Goal: Task Accomplishment & Management: Use online tool/utility

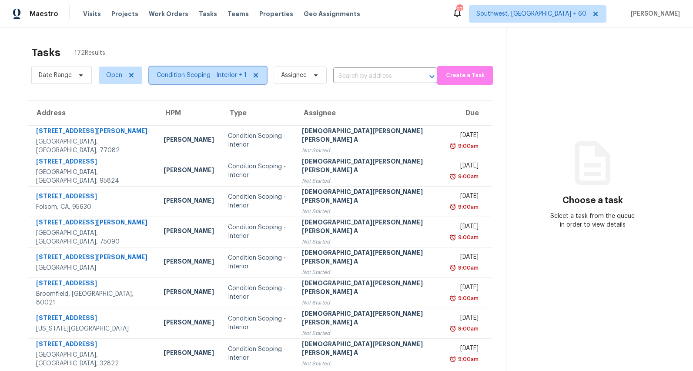
click at [214, 77] on span "Condition Scoping - Interior + 1" at bounding box center [202, 75] width 90 height 9
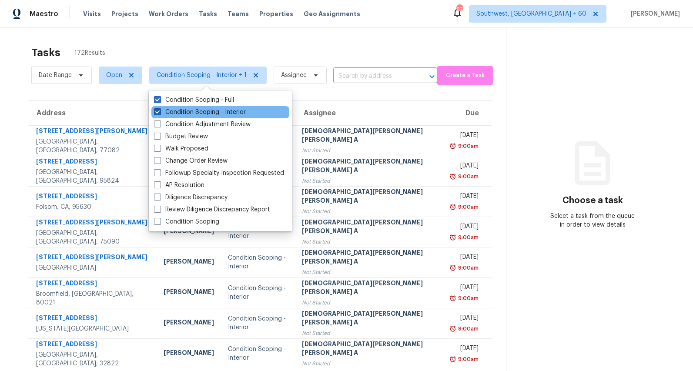
click at [199, 111] on label "Condition Scoping - Interior" at bounding box center [200, 112] width 92 height 9
click at [160, 111] on input "Condition Scoping - Interior" at bounding box center [157, 111] width 6 height 6
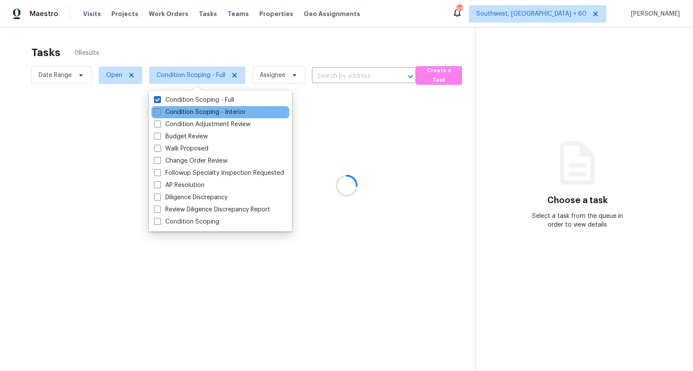
click at [199, 111] on label "Condition Scoping - Interior" at bounding box center [200, 112] width 92 height 9
click at [160, 111] on input "Condition Scoping - Interior" at bounding box center [157, 111] width 6 height 6
checkbox input "true"
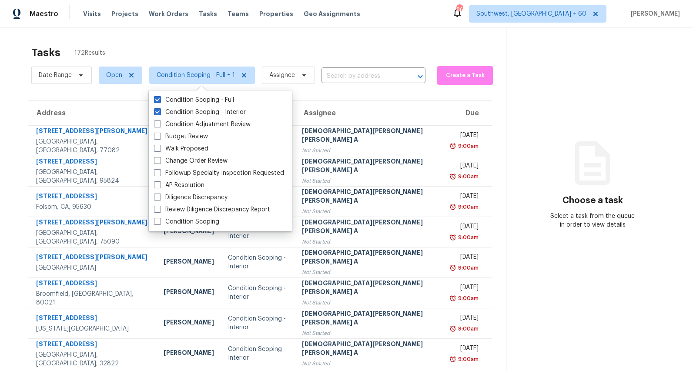
click at [209, 55] on div "Tasks 172 Results" at bounding box center [268, 52] width 474 height 23
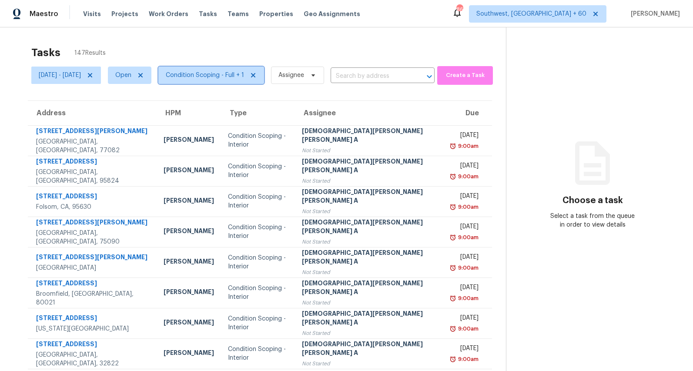
click at [222, 83] on span "Condition Scoping - Full + 1" at bounding box center [211, 75] width 106 height 17
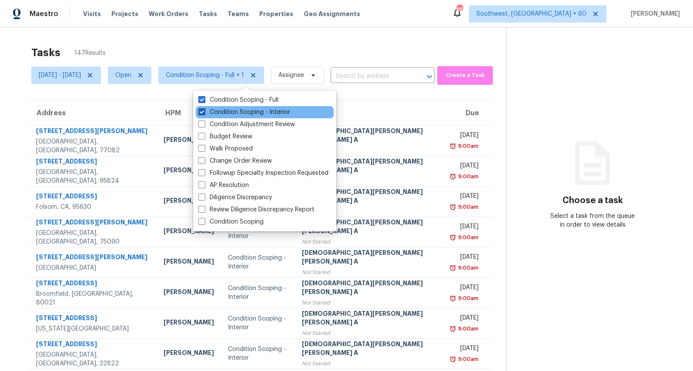
click at [214, 114] on label "Condition Scoping - Interior" at bounding box center [244, 112] width 92 height 9
click at [204, 114] on input "Condition Scoping - Interior" at bounding box center [201, 111] width 6 height 6
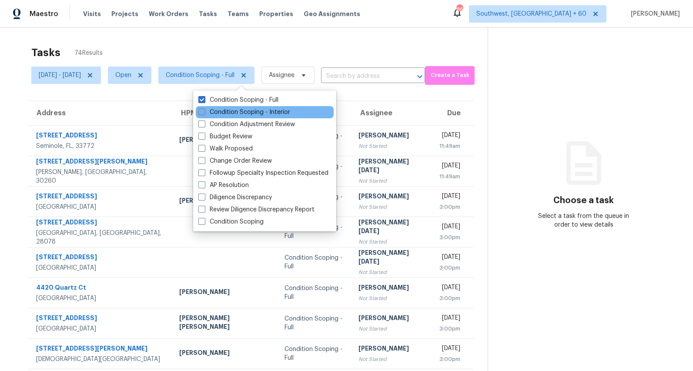
click at [214, 114] on label "Condition Scoping - Interior" at bounding box center [244, 112] width 92 height 9
click at [204, 114] on input "Condition Scoping - Interior" at bounding box center [201, 111] width 6 height 6
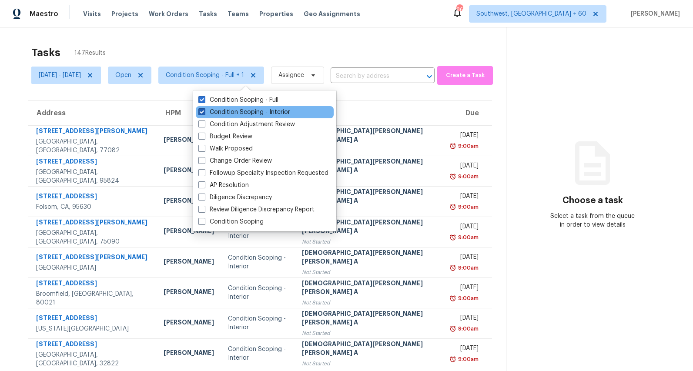
click at [211, 108] on label "Condition Scoping - Interior" at bounding box center [244, 112] width 92 height 9
click at [204, 108] on input "Condition Scoping - Interior" at bounding box center [201, 111] width 6 height 6
checkbox input "false"
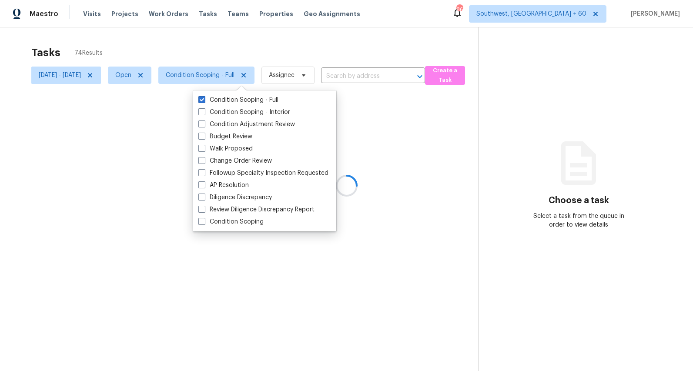
click at [197, 52] on div at bounding box center [346, 185] width 693 height 371
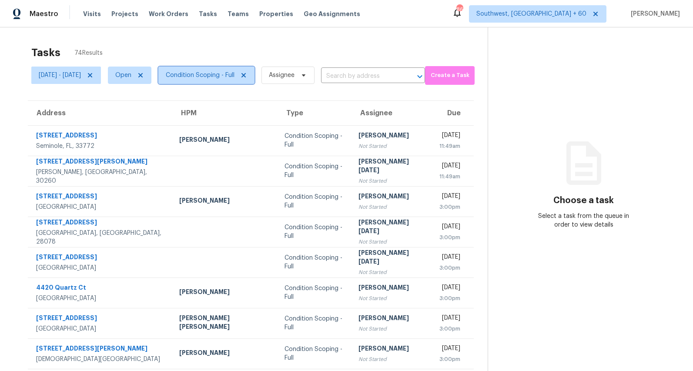
click at [221, 73] on span "Condition Scoping - Full" at bounding box center [200, 75] width 69 height 9
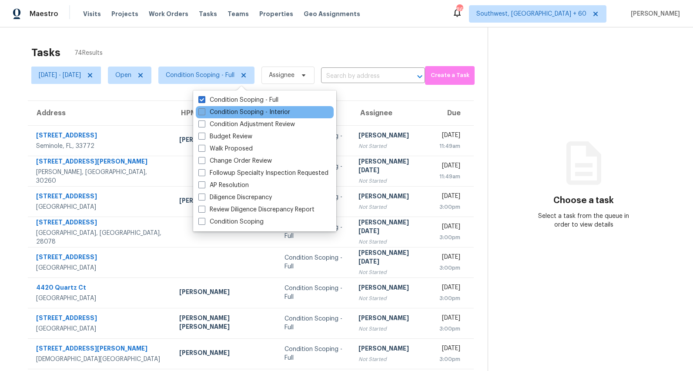
click at [214, 113] on label "Condition Scoping - Interior" at bounding box center [244, 112] width 92 height 9
click at [204, 113] on input "Condition Scoping - Interior" at bounding box center [201, 111] width 6 height 6
checkbox input "true"
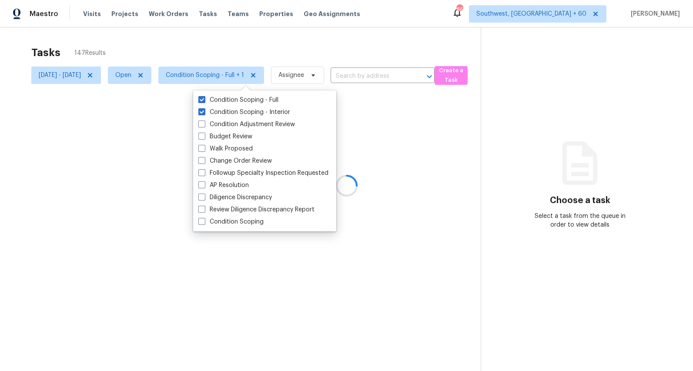
click at [158, 52] on div at bounding box center [346, 185] width 693 height 371
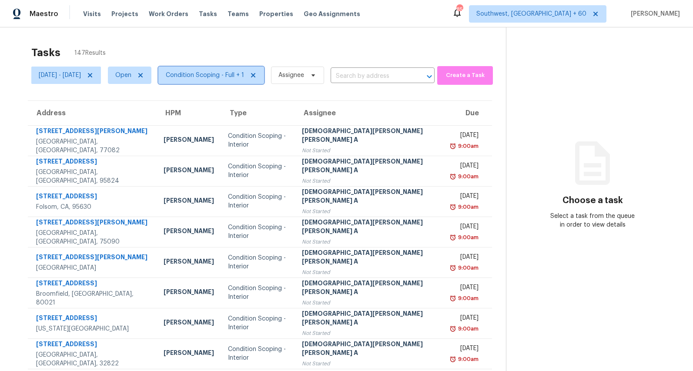
click at [244, 79] on span "Condition Scoping - Full + 1" at bounding box center [205, 75] width 78 height 9
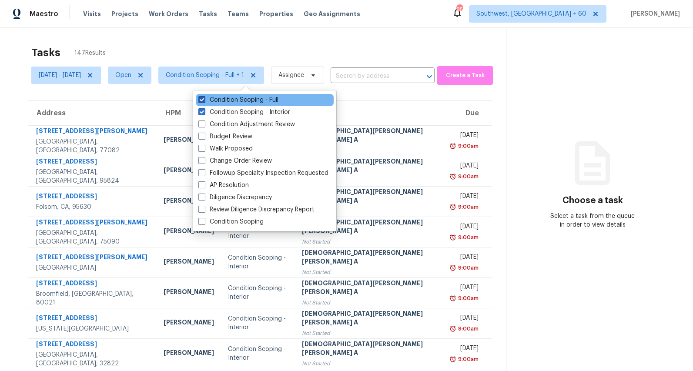
click at [239, 104] on label "Condition Scoping - Full" at bounding box center [238, 100] width 80 height 9
click at [204, 101] on input "Condition Scoping - Full" at bounding box center [201, 99] width 6 height 6
checkbox input "false"
click at [188, 37] on div "Tasks 72 Results Mon, Aug 25 - Mon, Aug 25 Open Condition Scoping - Interior As…" at bounding box center [346, 240] width 693 height 426
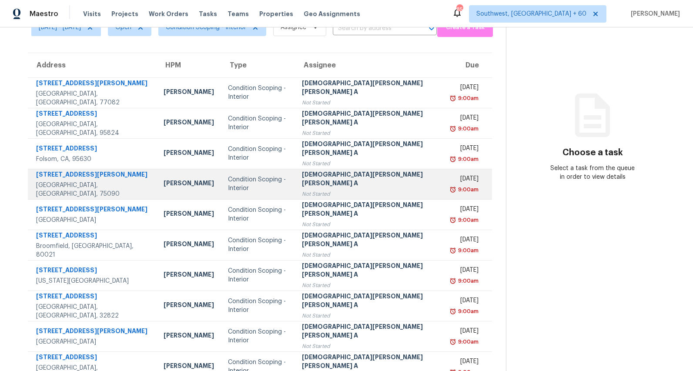
scroll to position [82, 0]
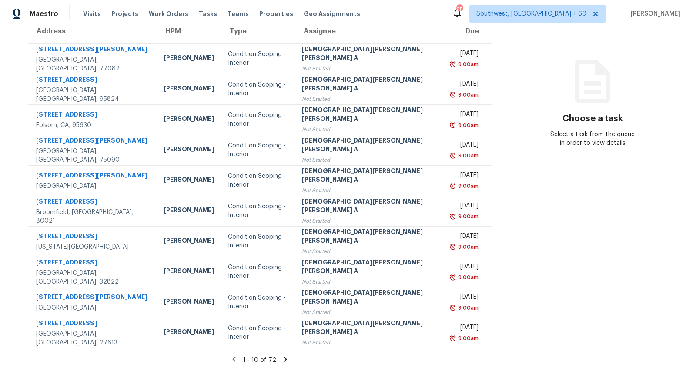
click at [281, 361] on icon at bounding box center [285, 359] width 8 height 8
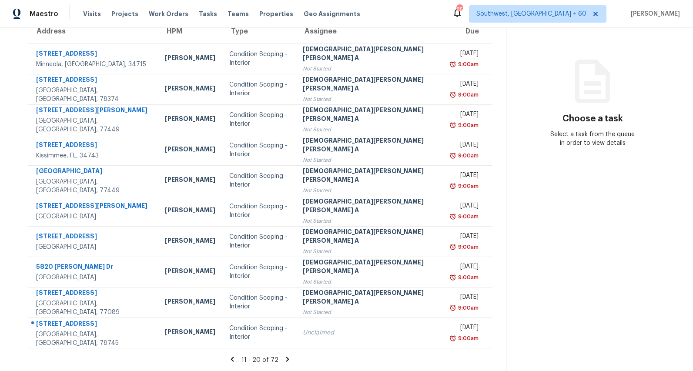
click at [286, 360] on icon at bounding box center [287, 359] width 3 height 5
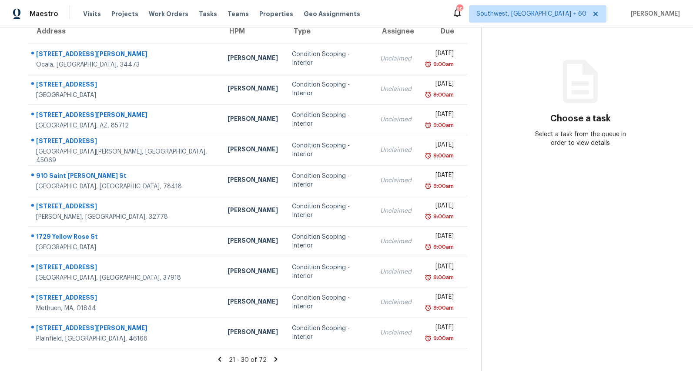
click at [221, 359] on icon at bounding box center [219, 359] width 3 height 5
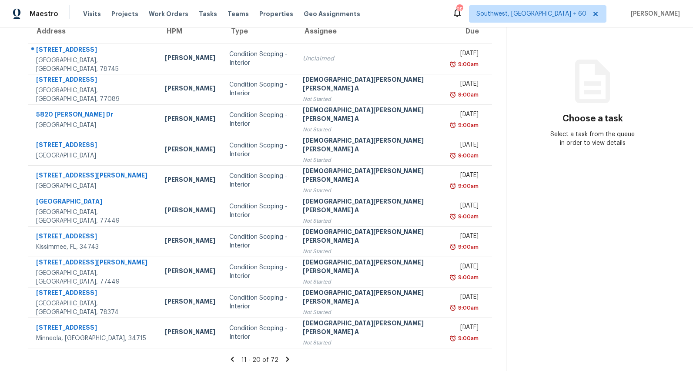
click at [284, 360] on icon at bounding box center [288, 359] width 8 height 8
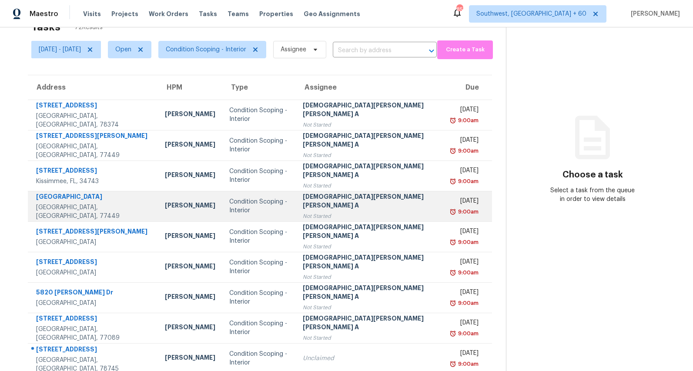
scroll to position [25, 0]
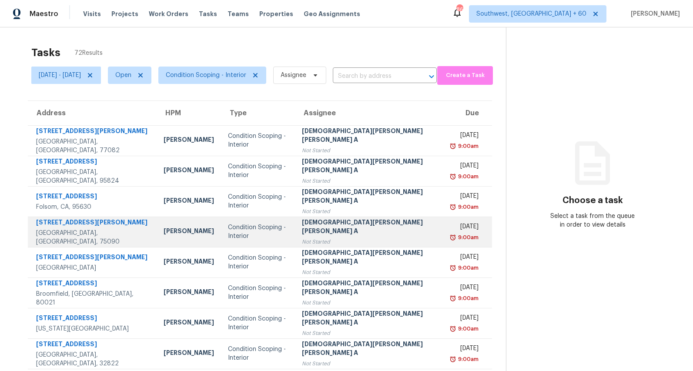
scroll to position [82, 0]
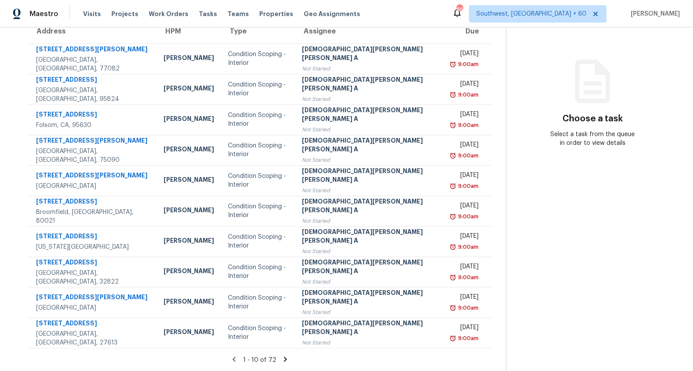
click at [281, 358] on icon at bounding box center [285, 359] width 8 height 8
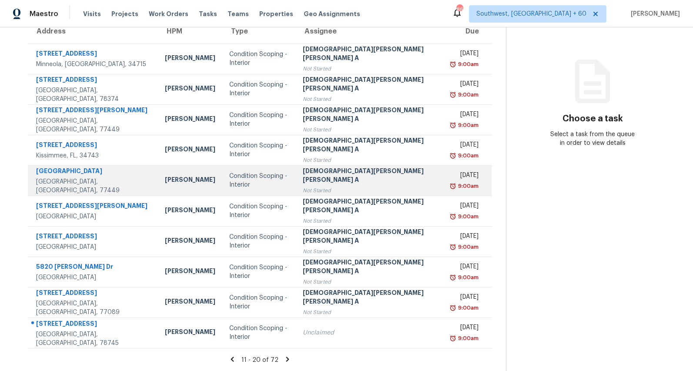
scroll to position [0, 0]
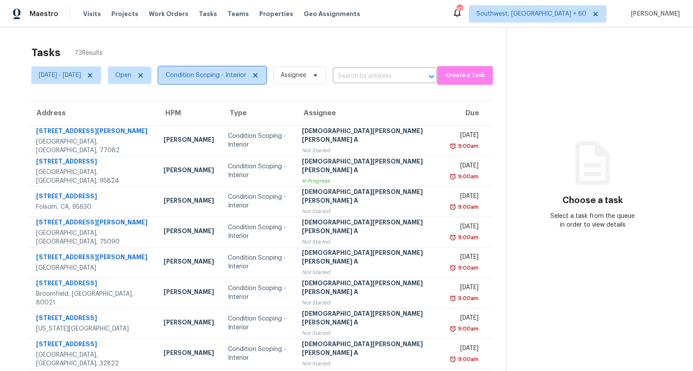
click at [244, 77] on span "Condition Scoping - Interior" at bounding box center [206, 75] width 80 height 9
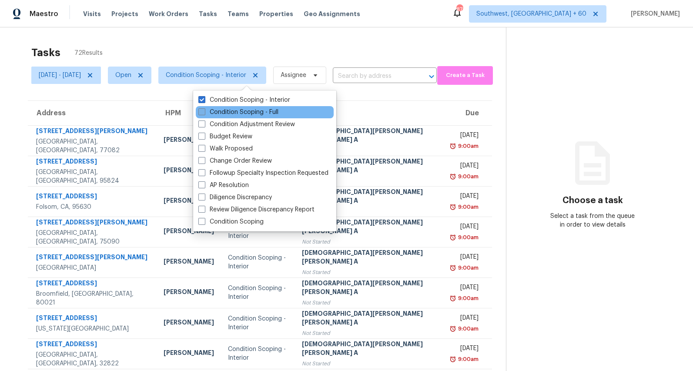
click at [232, 108] on label "Condition Scoping - Full" at bounding box center [238, 112] width 80 height 9
click at [204, 108] on input "Condition Scoping - Full" at bounding box center [201, 111] width 6 height 6
checkbox input "true"
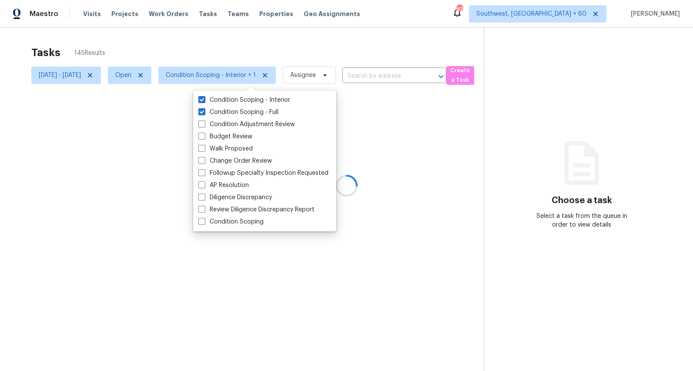
click at [201, 55] on div "Tasks 145 Results" at bounding box center [257, 52] width 452 height 23
